Goal: Task Accomplishment & Management: Complete application form

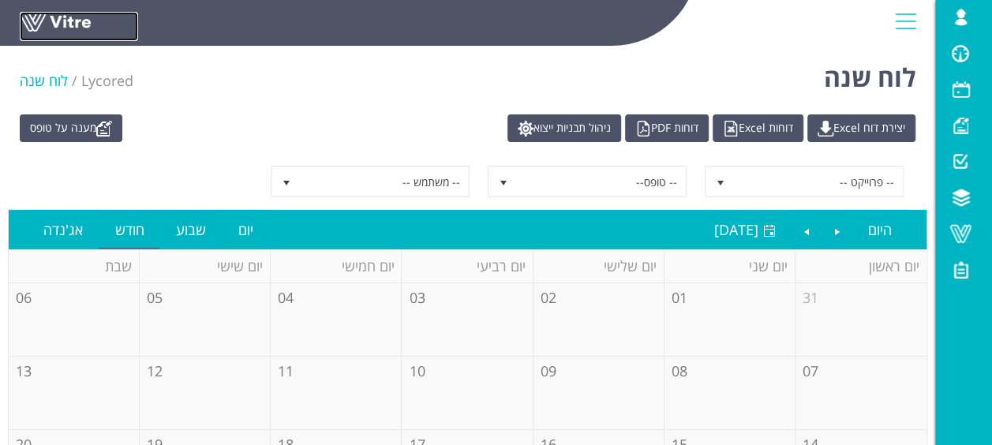
drag, startPoint x: 54, startPoint y: 25, endPoint x: 81, endPoint y: 39, distance: 29.3
click at [54, 25] on link at bounding box center [79, 26] width 118 height 29
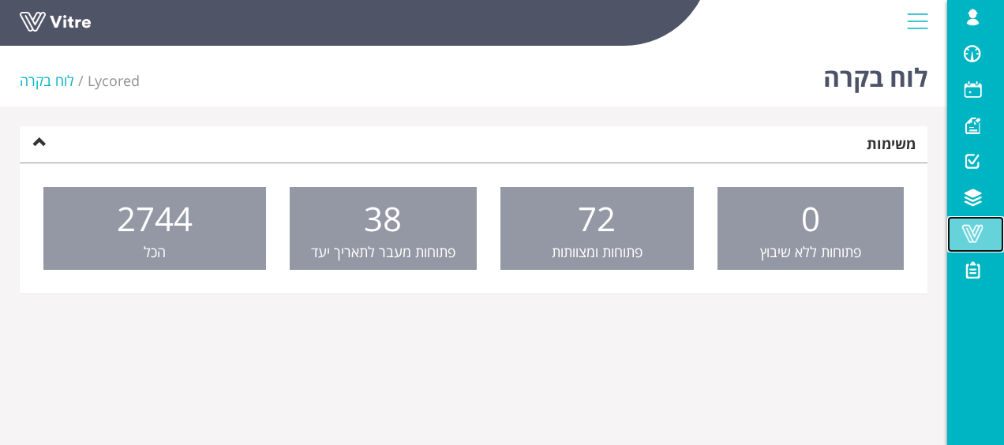
click at [980, 238] on span at bounding box center [972, 233] width 39 height 19
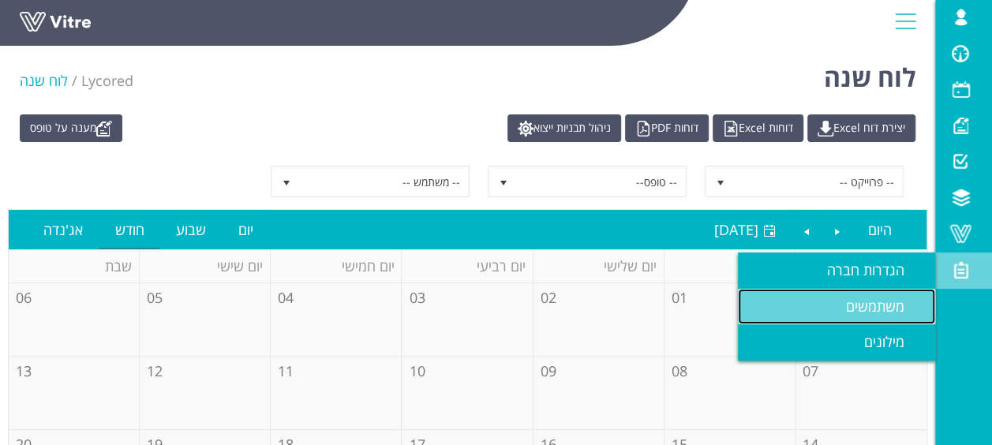
click at [866, 313] on span "משתמשים" at bounding box center [884, 306] width 77 height 19
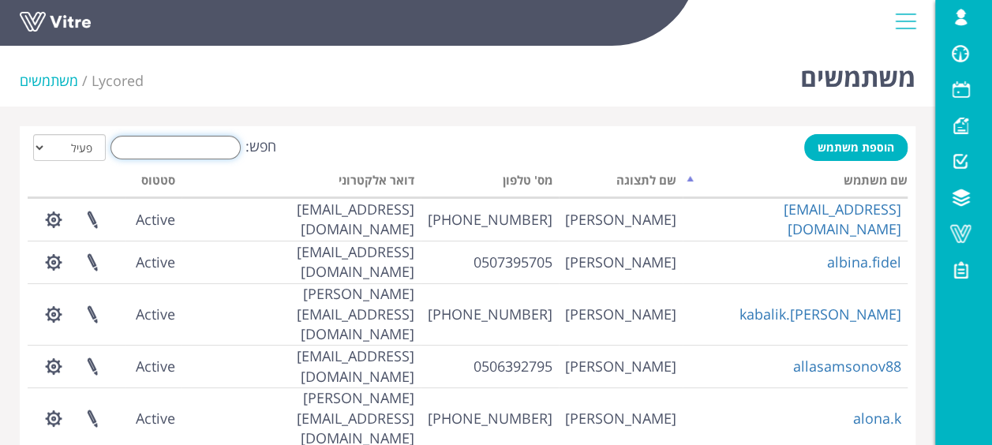
click at [133, 142] on input "חפש:" at bounding box center [176, 148] width 130 height 24
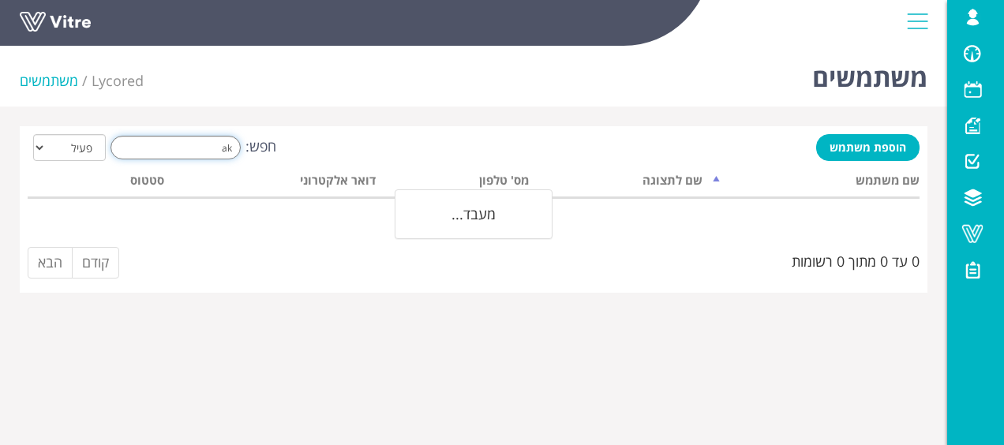
type input "a"
type input "ש"
type input "ת"
type input "ט"
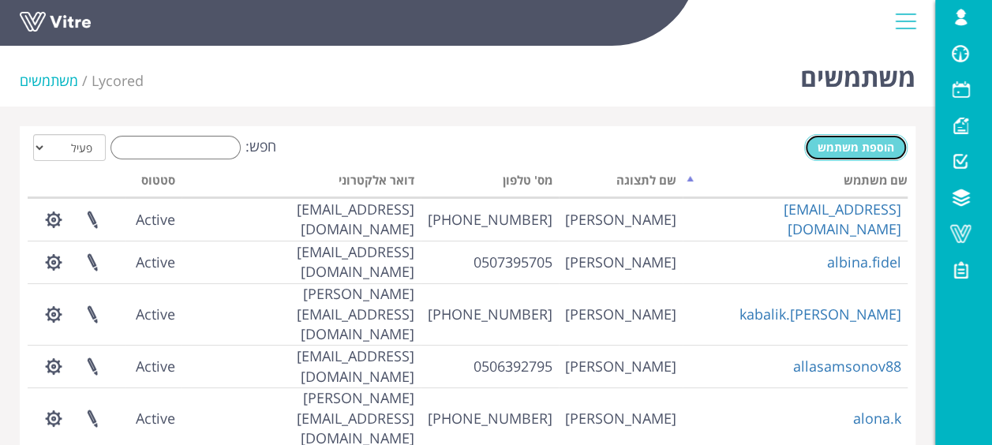
click at [869, 145] on span "הוספת משתמש" at bounding box center [856, 147] width 77 height 15
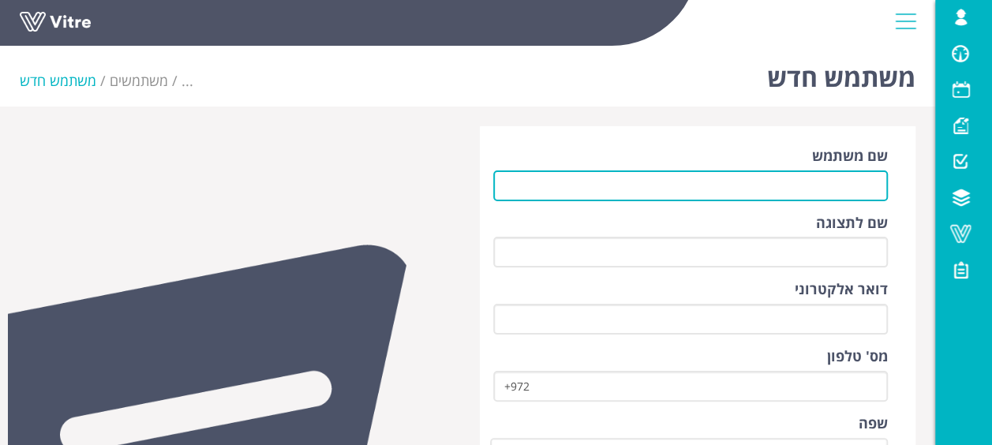
click at [796, 189] on input "שם משתמש" at bounding box center [690, 185] width 395 height 31
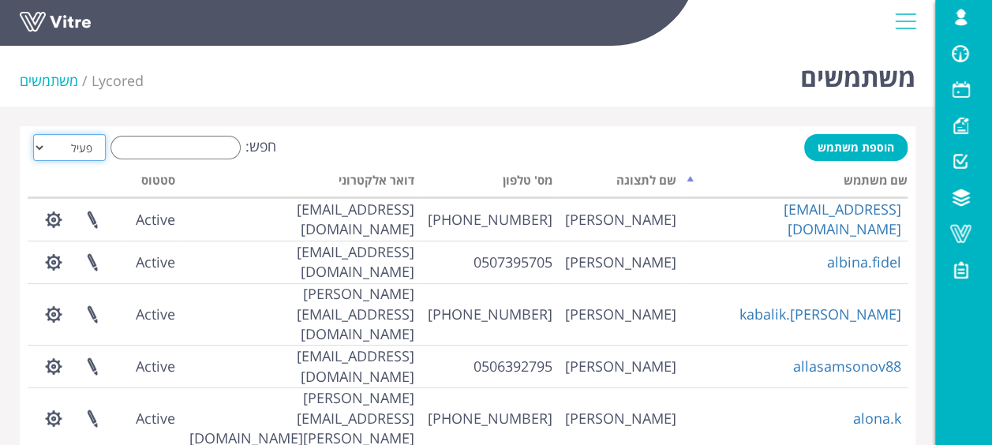
click at [78, 155] on select "הכל פעיל לא פעיל" at bounding box center [69, 147] width 73 height 27
select select "0"
click at [33, 134] on select "הכל פעיל לא פעיל" at bounding box center [69, 147] width 73 height 27
click at [163, 144] on input "חפש:" at bounding box center [176, 148] width 130 height 24
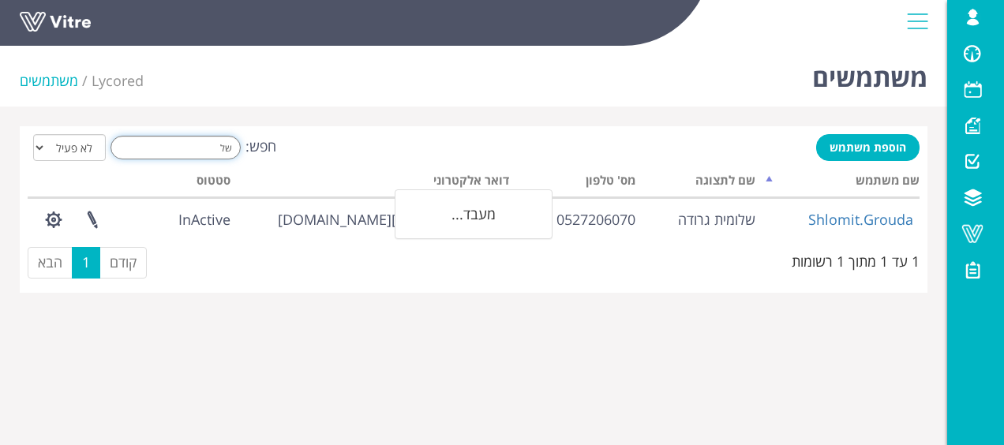
type input "ש"
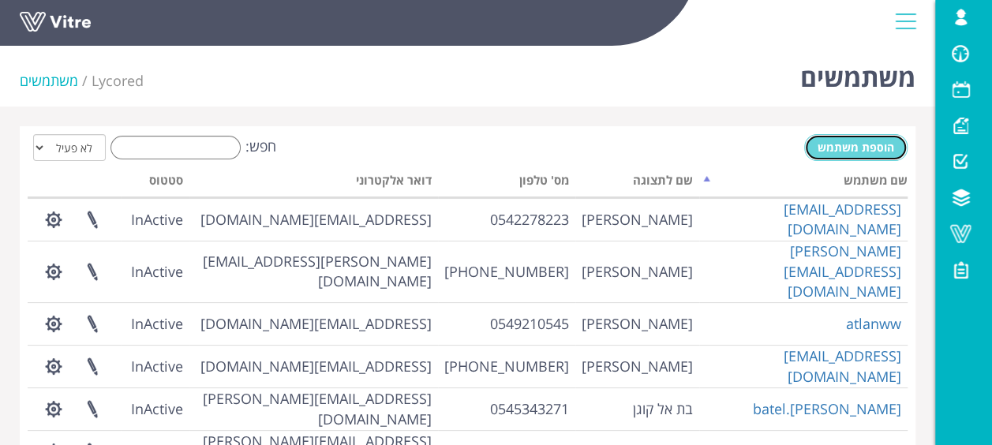
click at [849, 146] on span "הוספת משתמש" at bounding box center [856, 147] width 77 height 15
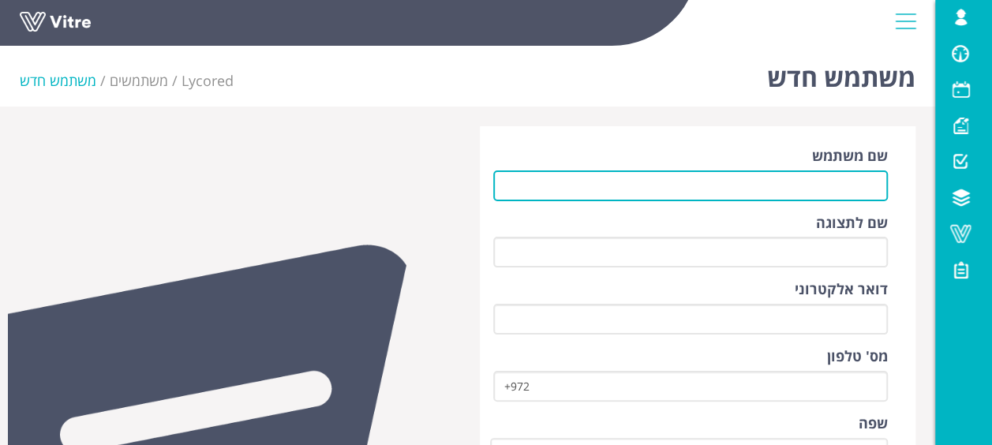
click at [772, 181] on input "שם משתמש" at bounding box center [690, 185] width 395 height 31
type input "[EMAIL_ADDRESS][DOMAIN_NAME]"
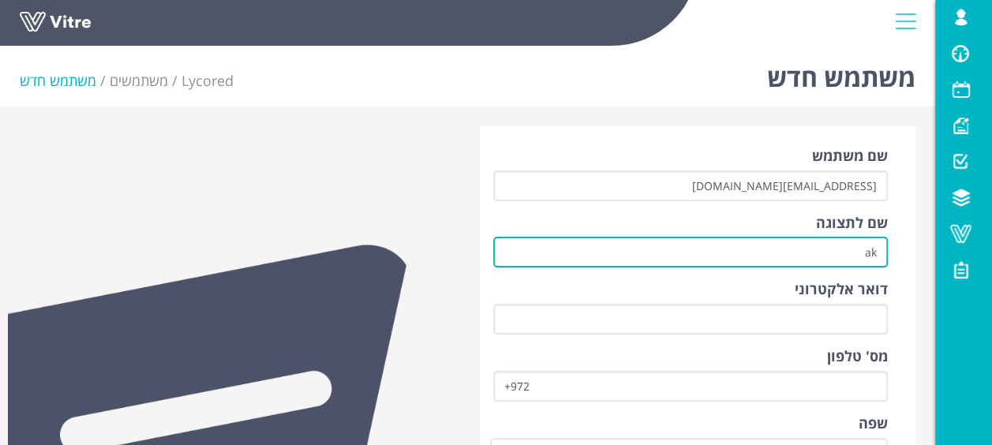
type input "a"
type input "[PERSON_NAME]"
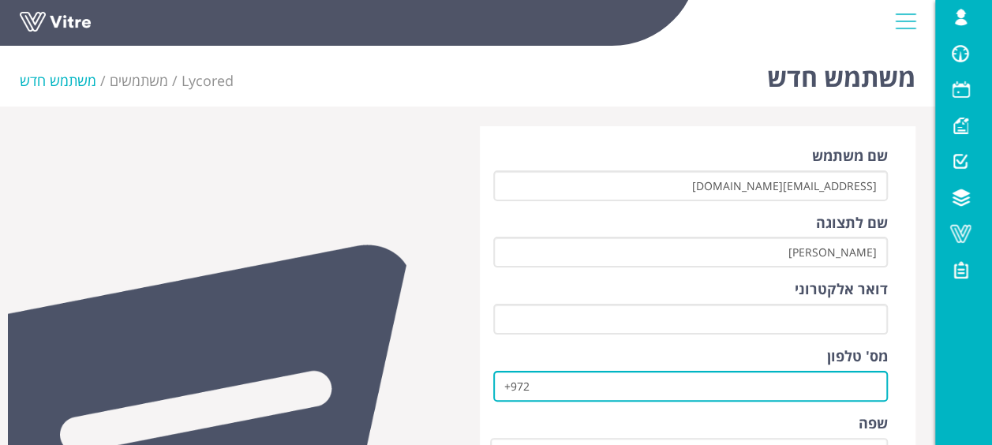
click at [575, 380] on input "+972" at bounding box center [690, 386] width 395 height 31
click at [628, 388] on input "+972" at bounding box center [690, 386] width 395 height 31
type input "[PHONE_NUMBER]"
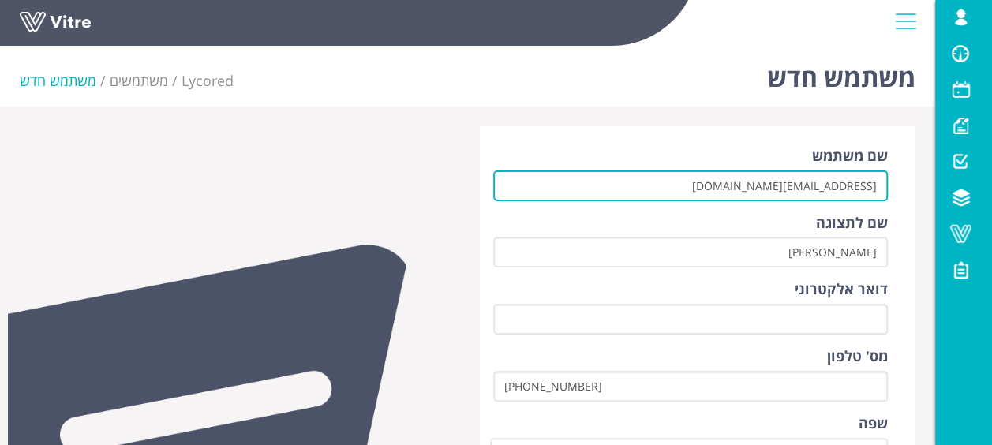
drag, startPoint x: 740, startPoint y: 187, endPoint x: 905, endPoint y: 204, distance: 166.6
click at [905, 204] on div "שם משתמש [EMAIL_ADDRESS][DOMAIN_NAME] שם לתצוגה [PERSON_NAME] דואר אלקטרוני [PE…" at bounding box center [698, 442] width 436 height 633
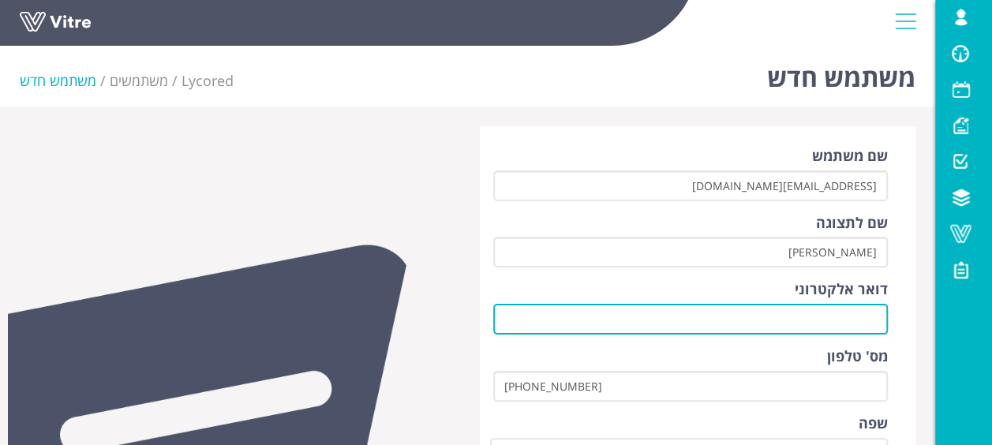
drag, startPoint x: 780, startPoint y: 312, endPoint x: 788, endPoint y: 313, distance: 7.9
click at [780, 312] on input "דואר אלקטרוני" at bounding box center [690, 319] width 395 height 31
paste input "[EMAIL_ADDRESS][DOMAIN_NAME]"
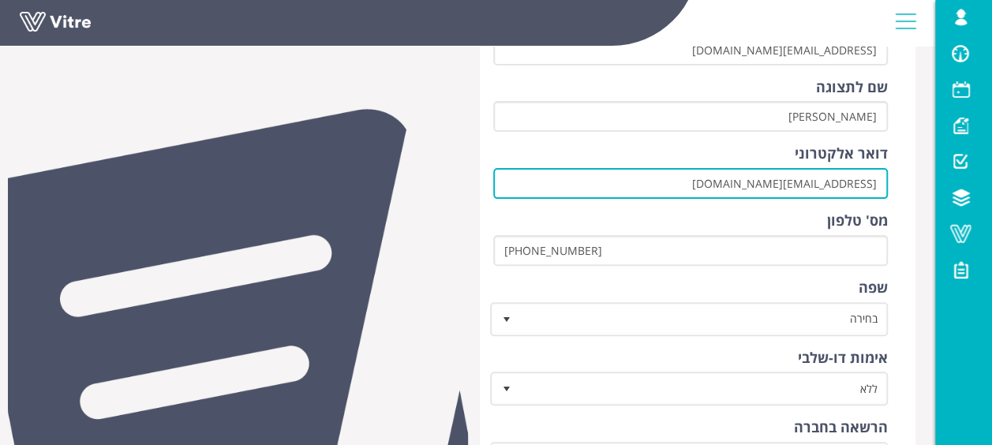
scroll to position [237, 0]
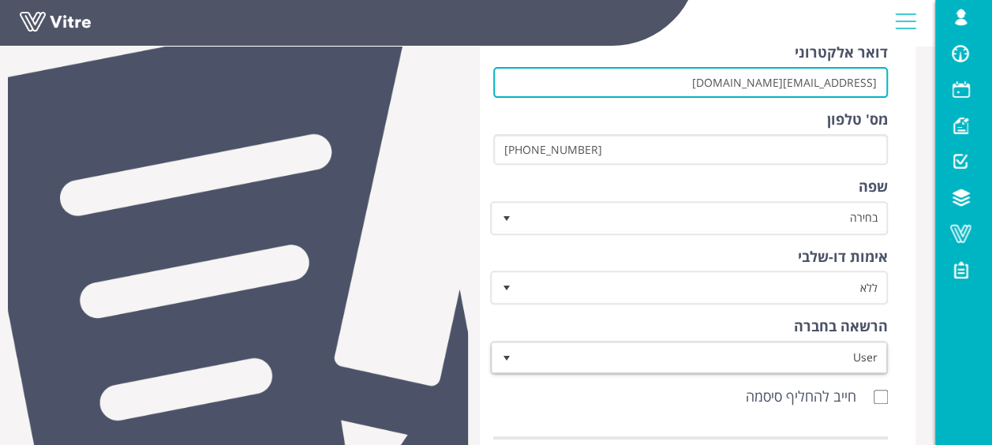
type input "[EMAIL_ADDRESS][DOMAIN_NAME]"
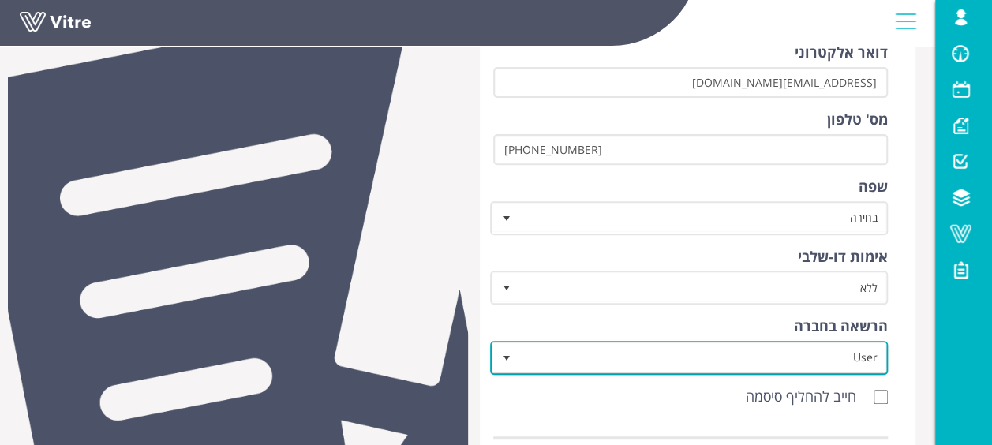
click at [751, 366] on span "User" at bounding box center [703, 357] width 367 height 28
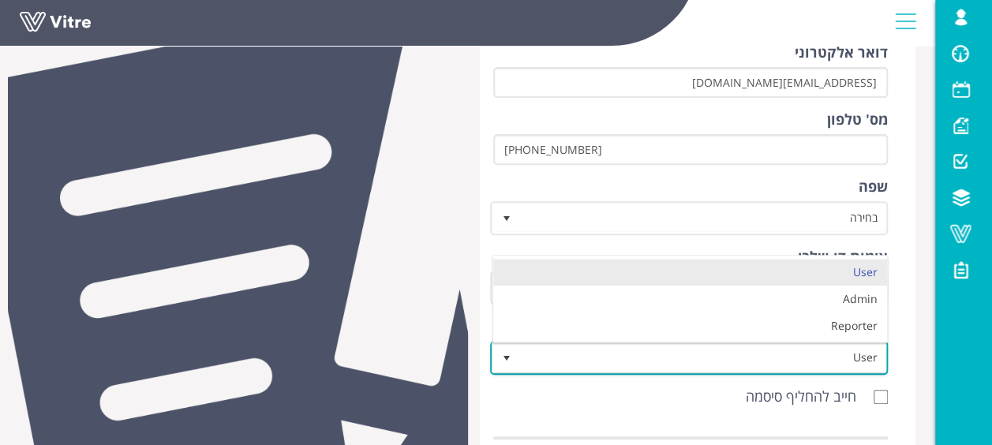
click at [770, 331] on li "Reporter" at bounding box center [690, 326] width 394 height 27
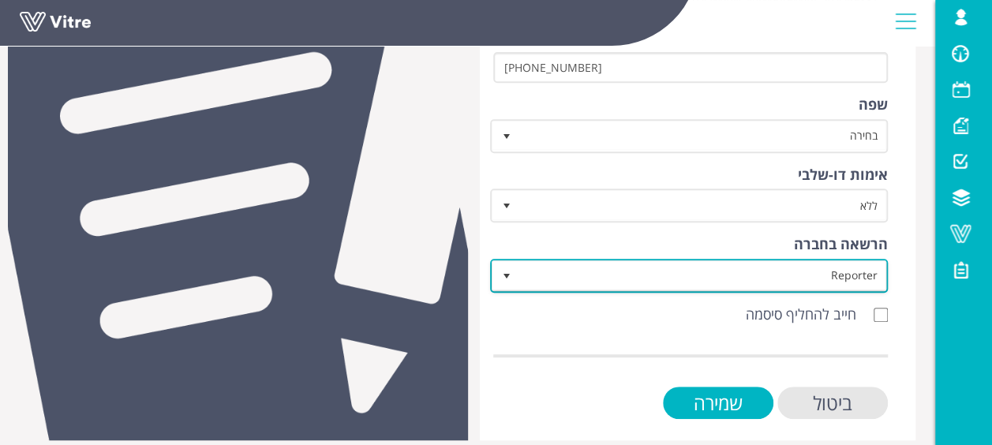
scroll to position [333, 0]
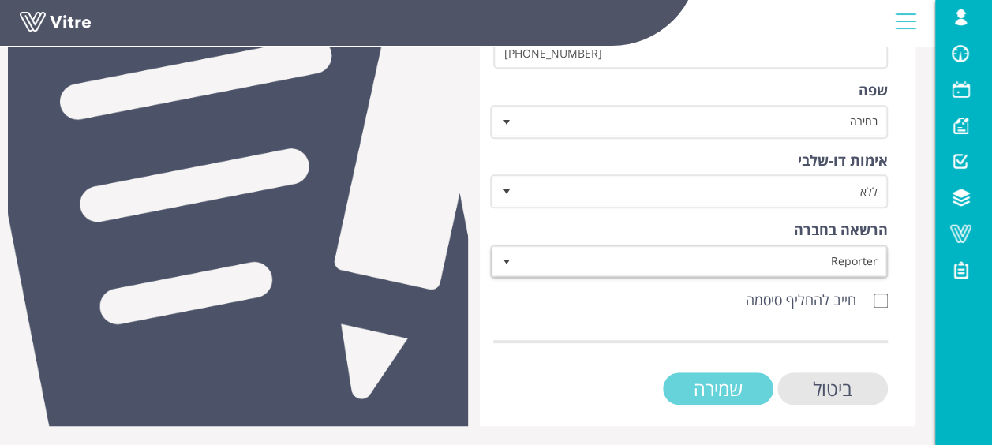
click at [734, 389] on input "שמירה" at bounding box center [718, 389] width 111 height 32
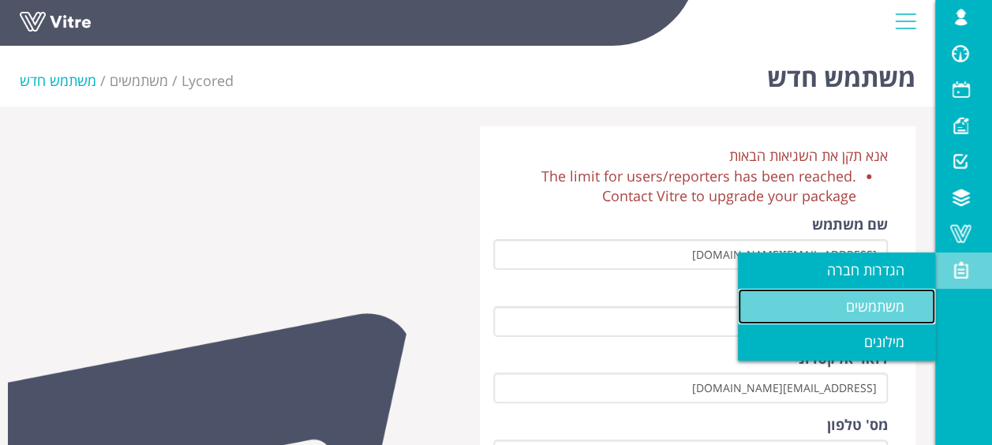
click at [799, 315] on link "משתמשים" at bounding box center [836, 307] width 197 height 36
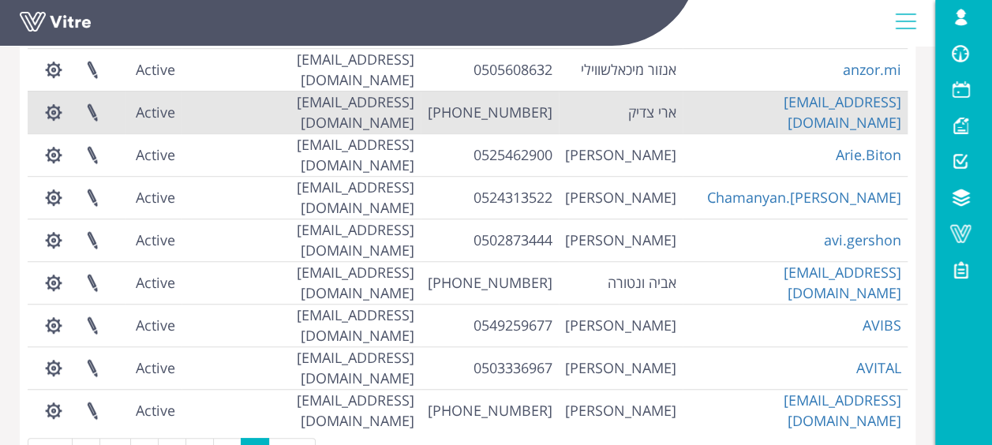
scroll to position [463, 0]
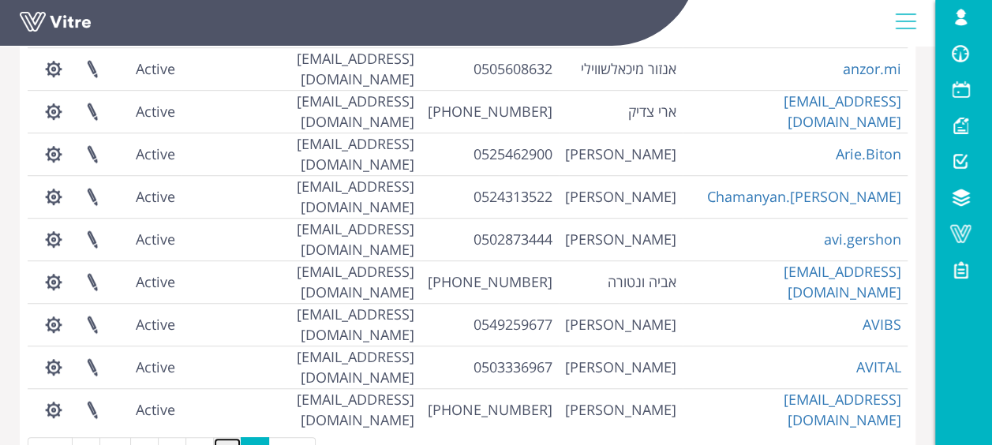
click at [222, 437] on link "2" at bounding box center [227, 453] width 28 height 32
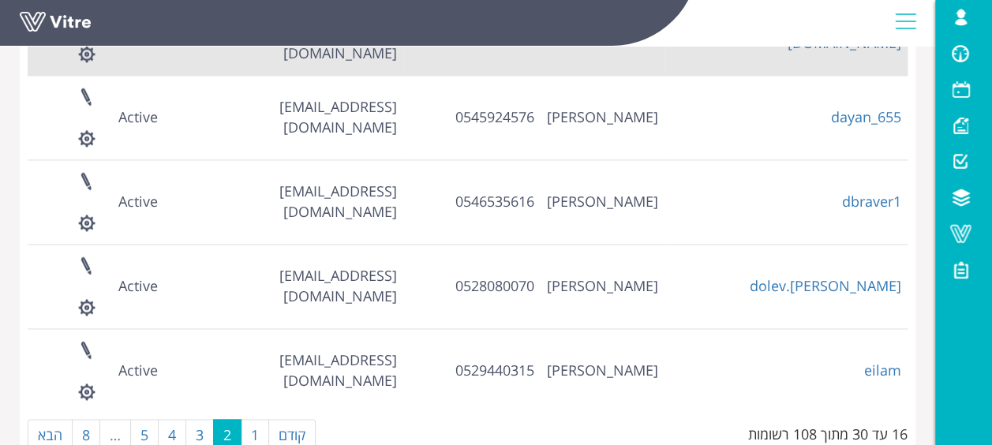
scroll to position [1087, 0]
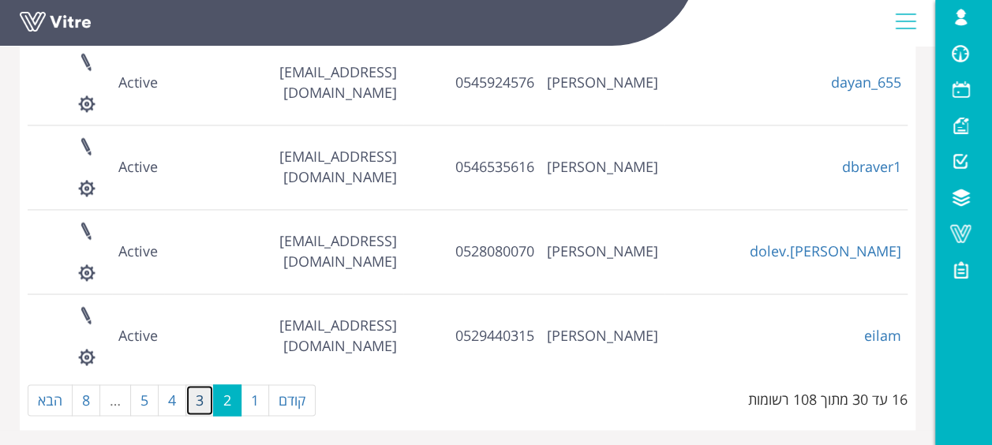
click at [194, 401] on link "3" at bounding box center [199, 400] width 28 height 32
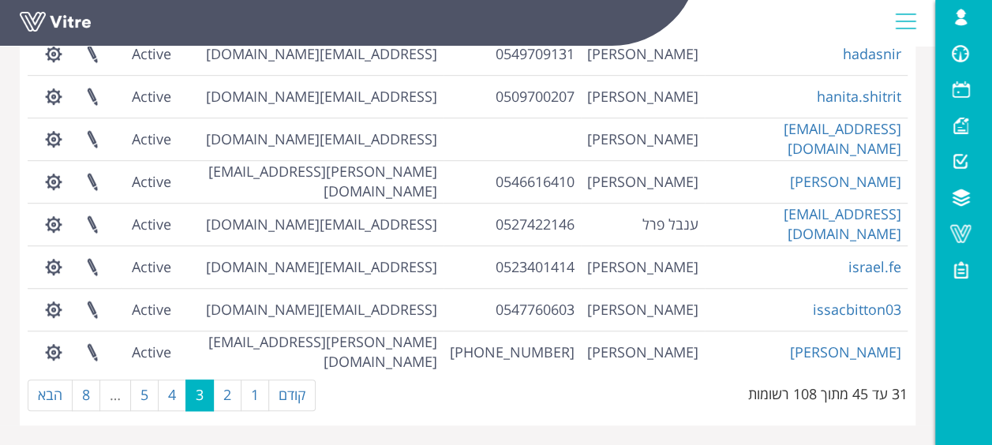
scroll to position [463, 0]
